Goal: Information Seeking & Learning: Learn about a topic

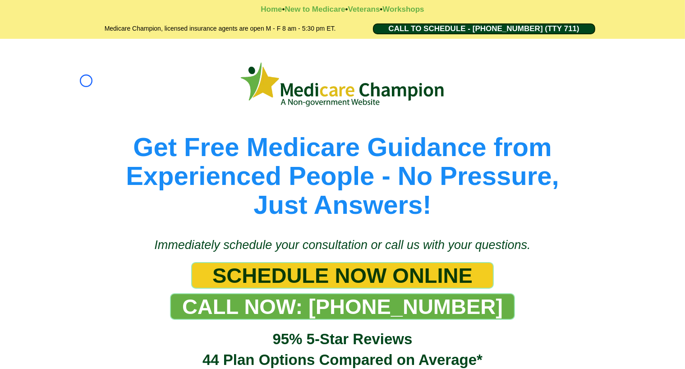
click at [86, 81] on picture at bounding box center [343, 84] width 514 height 51
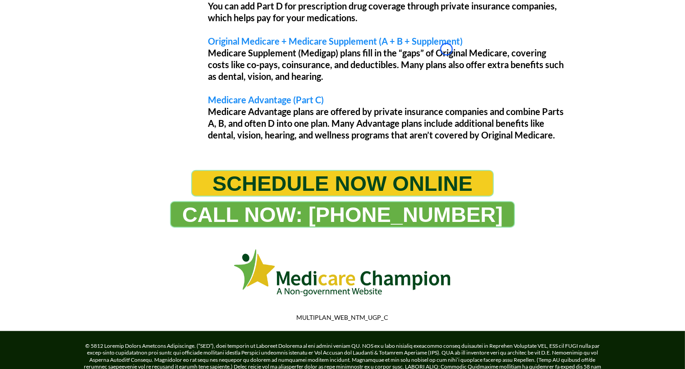
scroll to position [897, 0]
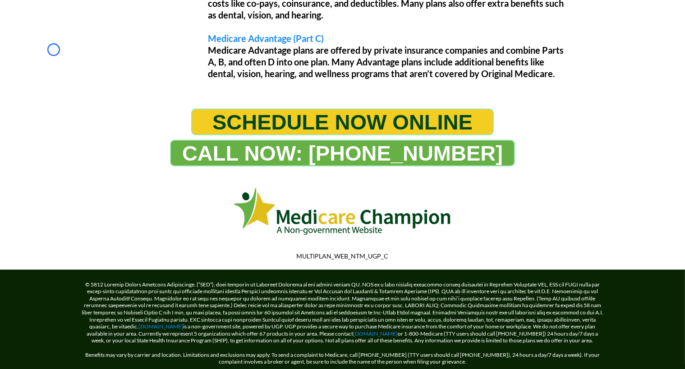
scroll to position [0, 0]
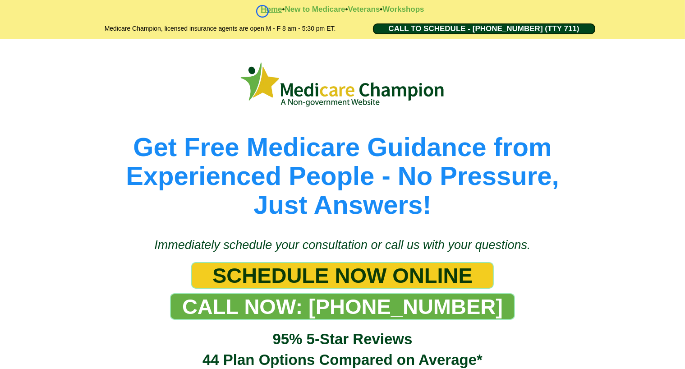
click at [263, 11] on strong "Home" at bounding box center [271, 9] width 21 height 9
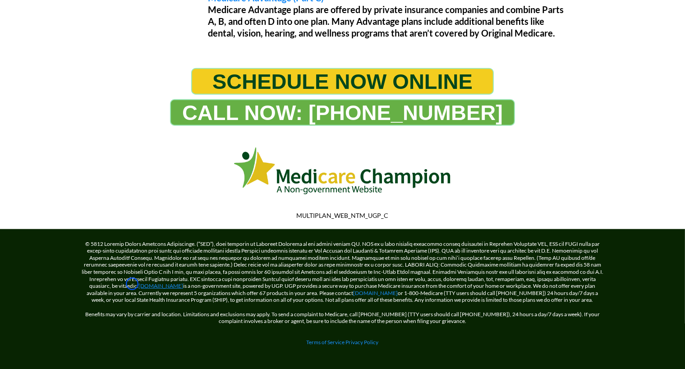
click at [139, 284] on link "[DOMAIN_NAME]" at bounding box center [161, 285] width 45 height 7
click at [343, 339] on link "Terms of Service" at bounding box center [326, 342] width 38 height 7
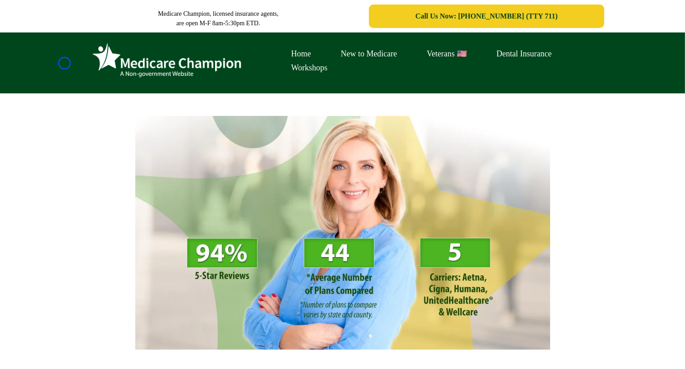
click at [65, 63] on div "Home New to Medicare Veterans 🇺🇸 Dental Insurance Workshops" at bounding box center [342, 62] width 685 height 61
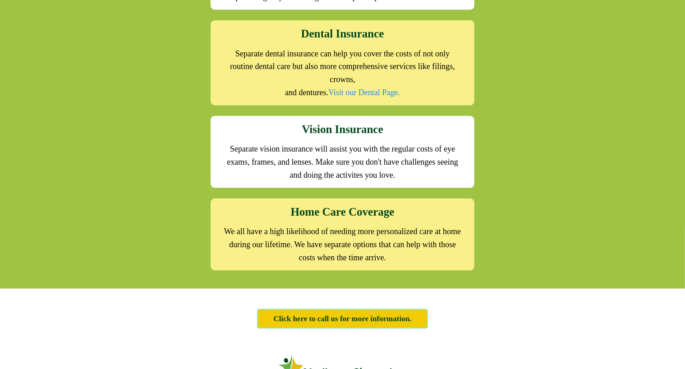
scroll to position [1166, 0]
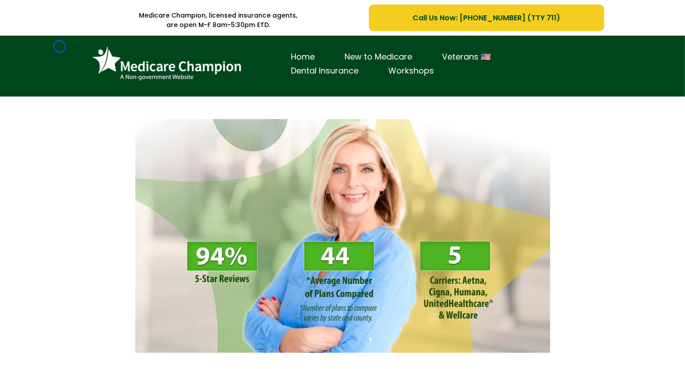
click at [60, 46] on div "Home New to Medicare Veterans 🇺🇸 Dental Insurance Workshops" at bounding box center [342, 66] width 685 height 61
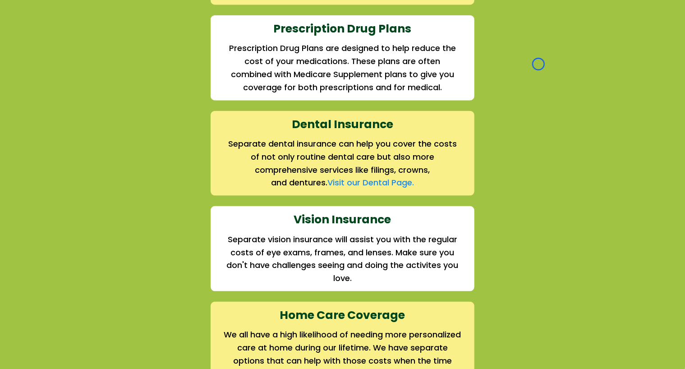
scroll to position [1185, 0]
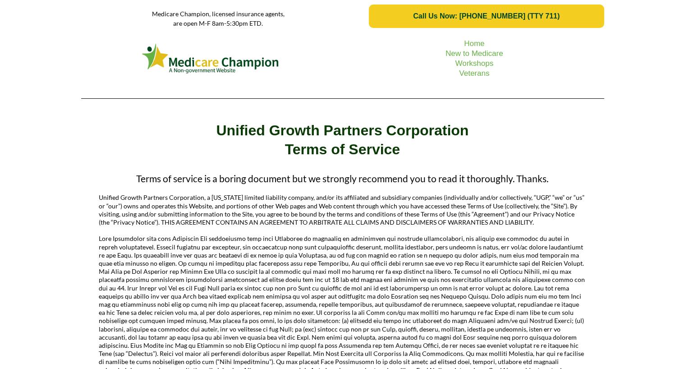
click at [46, 82] on div "Home New to Medicare Workshops Veterans" at bounding box center [342, 68] width 685 height 73
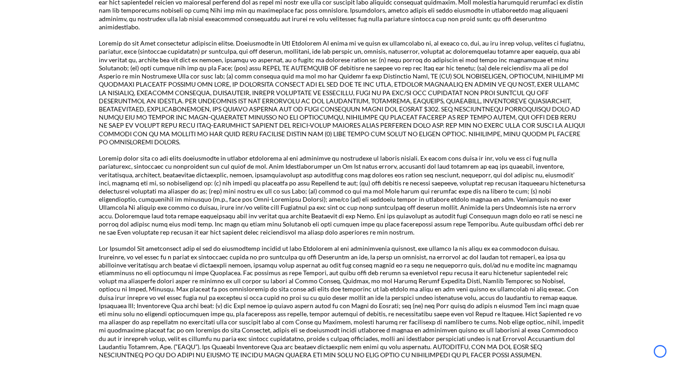
scroll to position [1491, 0]
